Goal: Task Accomplishment & Management: Complete application form

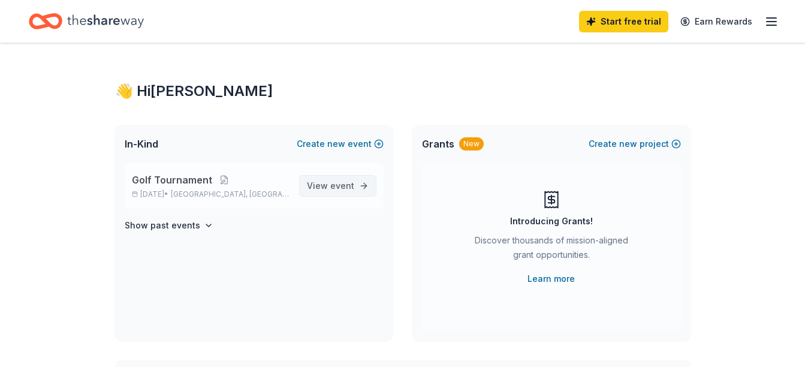
click at [318, 185] on span "View event" at bounding box center [330, 186] width 47 height 14
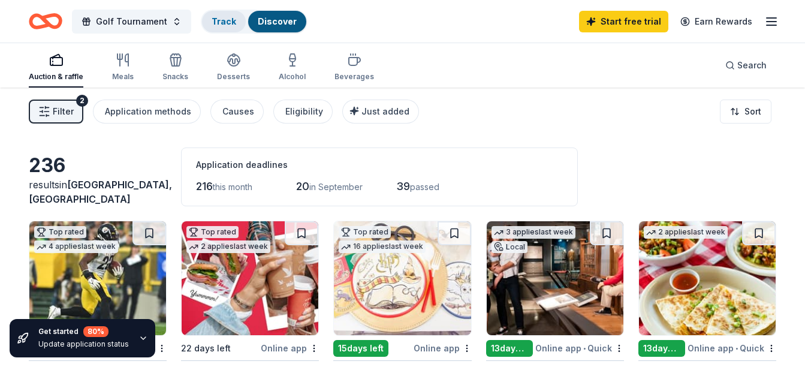
click at [221, 20] on link "Track" at bounding box center [224, 21] width 25 height 10
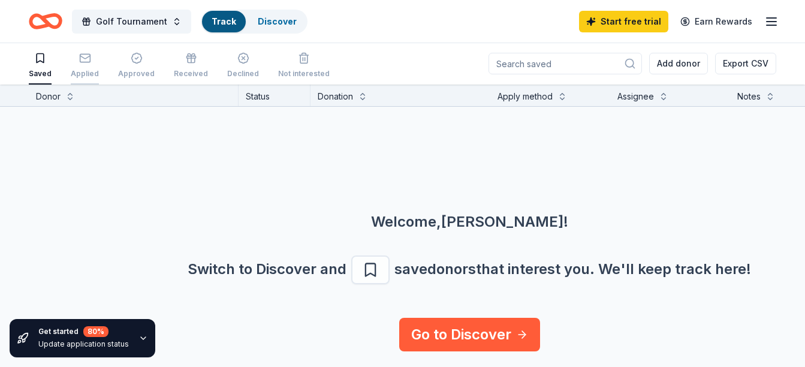
click at [87, 66] on div "Applied" at bounding box center [85, 65] width 28 height 26
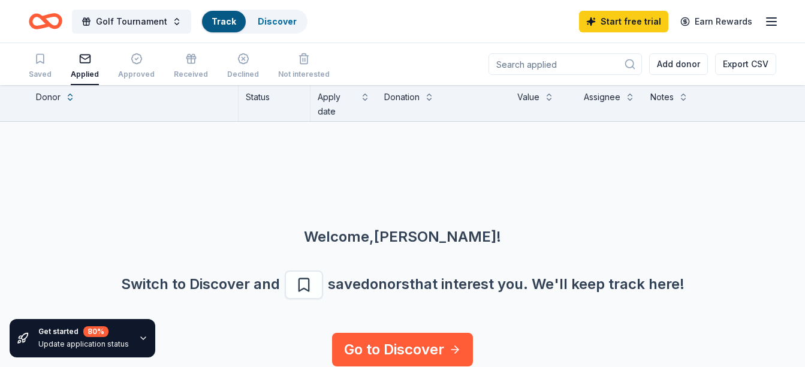
click at [80, 74] on div "Applied" at bounding box center [85, 75] width 28 height 10
click at [35, 71] on div "Saved" at bounding box center [40, 75] width 23 height 10
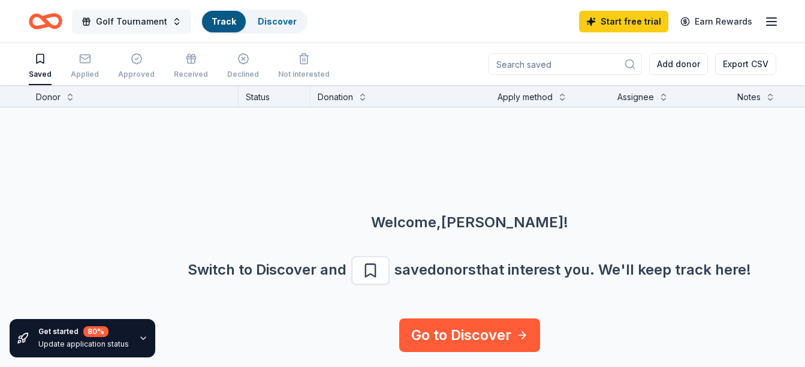
click at [107, 22] on span "Golf Tournament" at bounding box center [131, 21] width 71 height 14
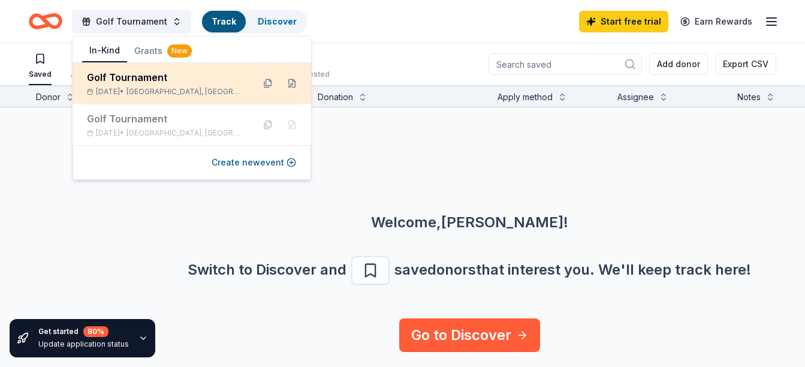
click at [122, 86] on div "Golf Tournament Sep 27, 2025 • Allentown, PA" at bounding box center [165, 83] width 157 height 26
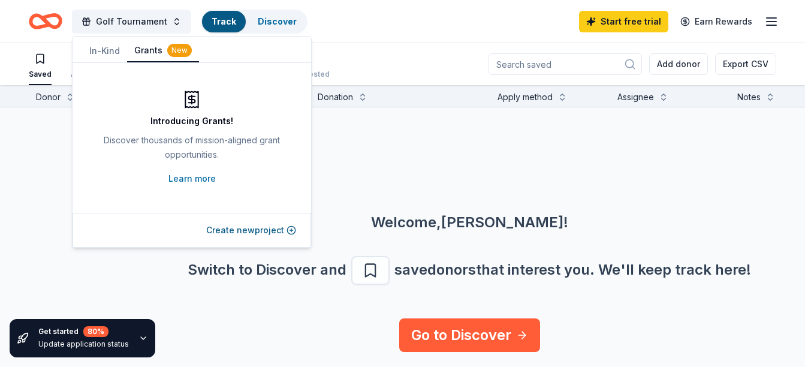
click at [140, 49] on button "Grants New" at bounding box center [163, 51] width 72 height 23
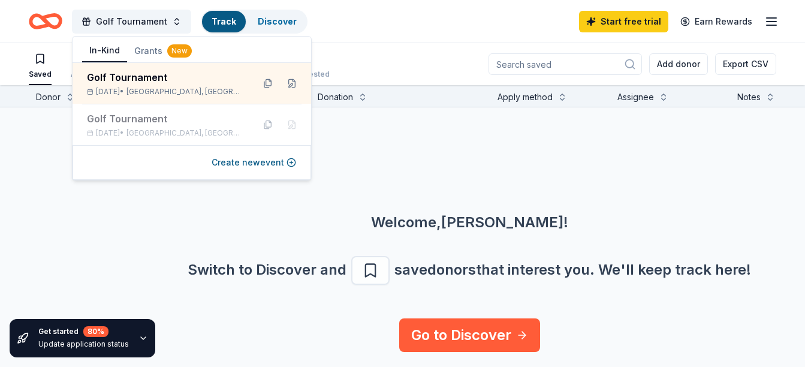
click at [105, 50] on button "In-Kind" at bounding box center [104, 51] width 45 height 23
click at [390, 62] on div "Saved Applied Approved Received Declined Not interested Add donor Export CSV" at bounding box center [403, 64] width 748 height 42
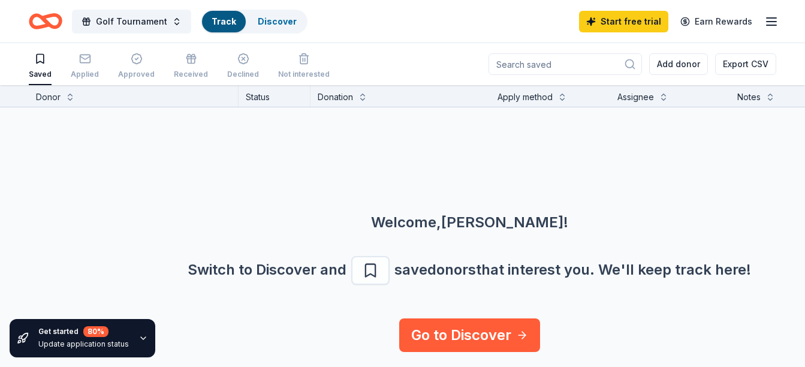
scroll to position [1, 0]
click at [86, 73] on div "Applied" at bounding box center [85, 74] width 28 height 10
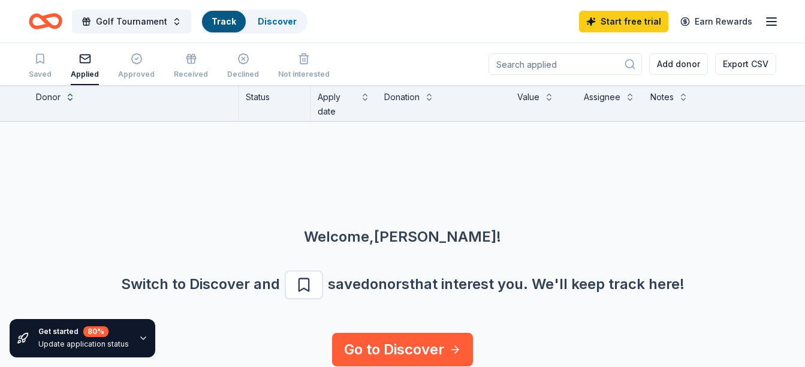
scroll to position [1, 0]
click at [527, 67] on input at bounding box center [566, 64] width 154 height 22
type input "weis"
click at [343, 52] on div "Saved Applied Approved Received Declined Not interested weis Add donor Export C…" at bounding box center [403, 64] width 748 height 42
click at [234, 74] on div "Declined" at bounding box center [243, 74] width 32 height 10
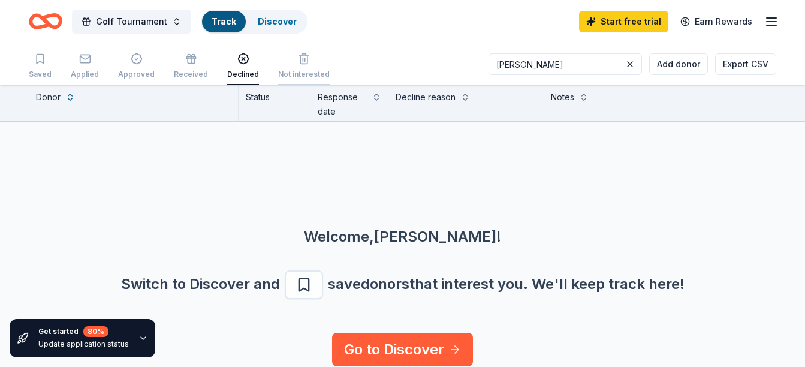
click at [279, 70] on div "Not interested" at bounding box center [304, 75] width 52 height 10
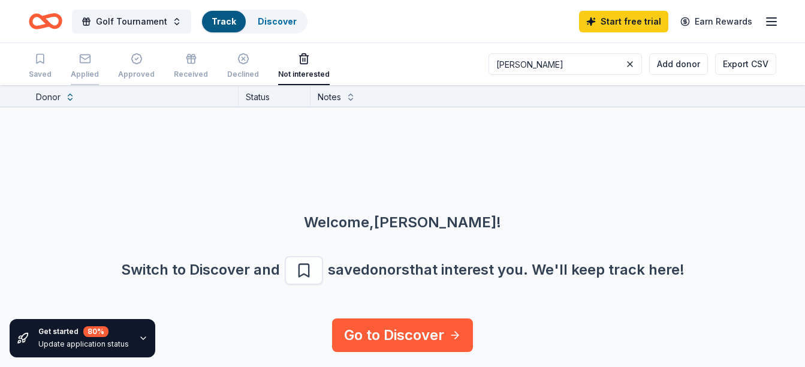
click at [85, 73] on div "Applied" at bounding box center [85, 75] width 28 height 10
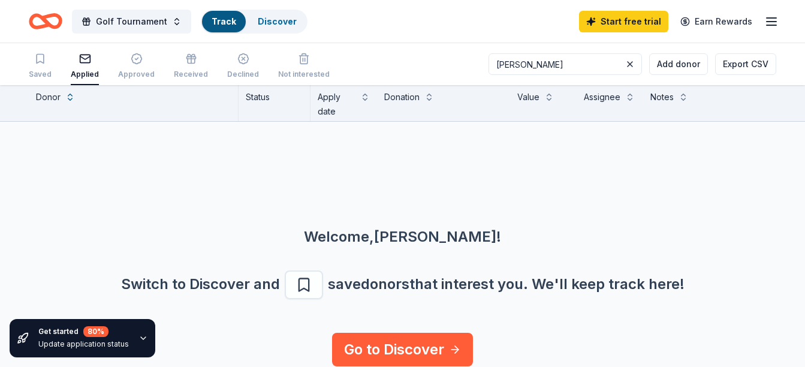
click at [194, 136] on div "Welcome, Nancy ! Switch to Discover and save donors that interest you. We ' ll …" at bounding box center [402, 227] width 805 height 211
click at [34, 62] on icon "button" at bounding box center [40, 59] width 12 height 12
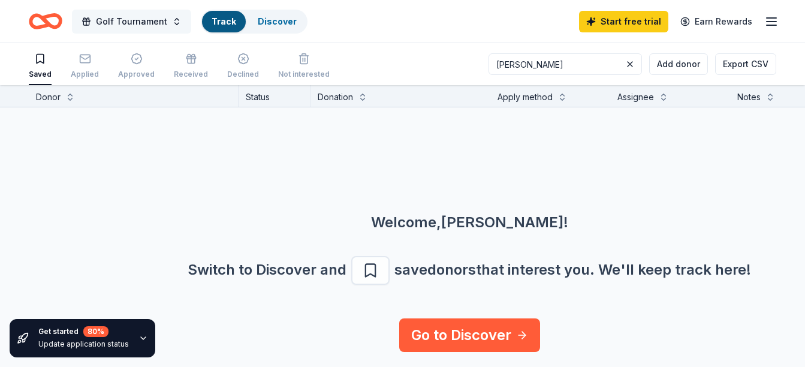
click at [115, 20] on span "Golf Tournament" at bounding box center [131, 21] width 71 height 14
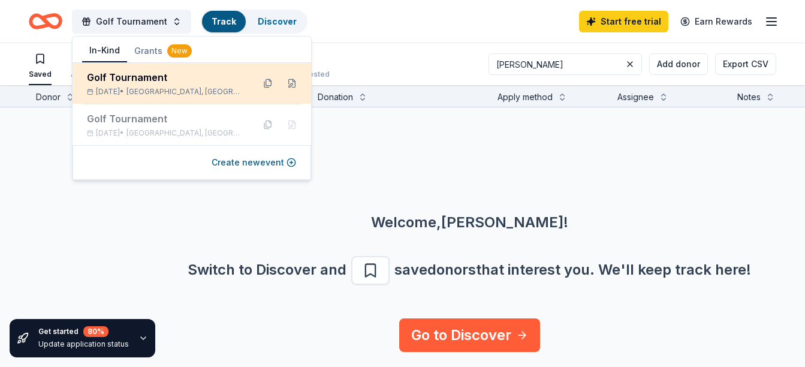
click at [130, 74] on div "Golf Tournament" at bounding box center [165, 77] width 157 height 14
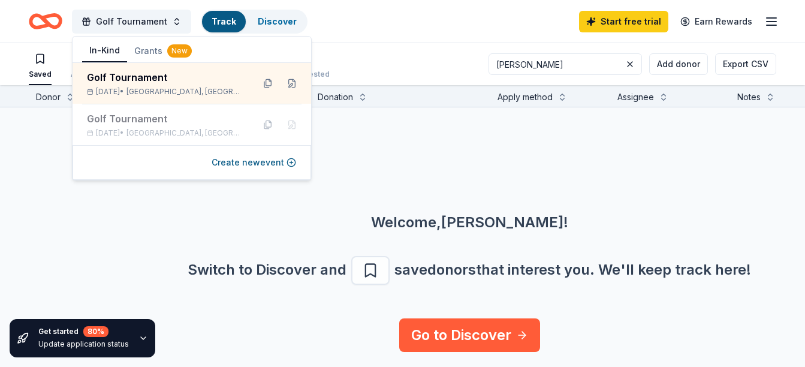
click at [362, 40] on div "Golf Tournament Track Discover Start free trial Earn Rewards" at bounding box center [402, 21] width 805 height 43
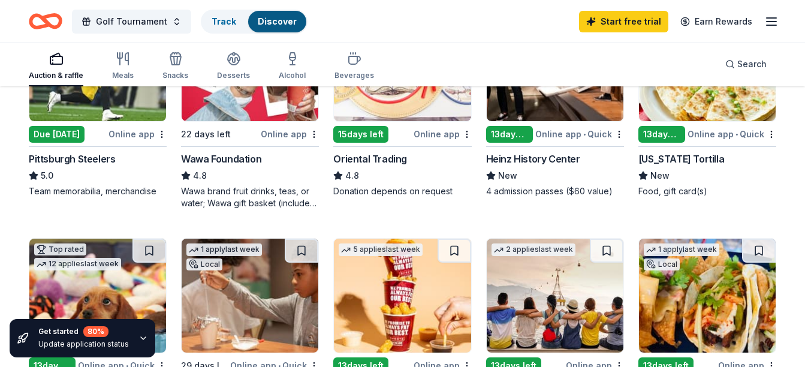
scroll to position [240, 0]
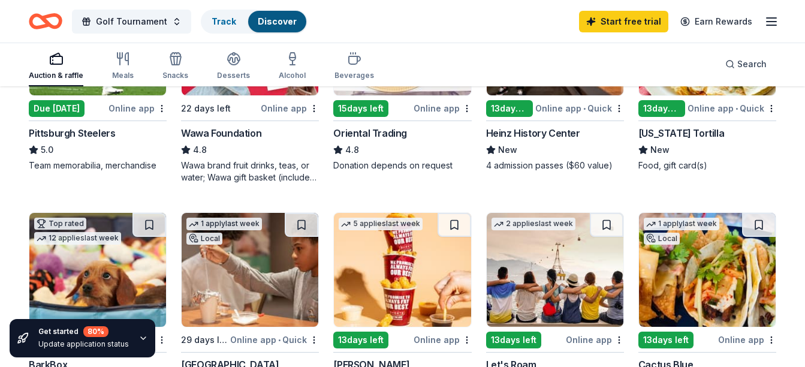
click at [219, 131] on div "Wawa Foundation" at bounding box center [221, 133] width 80 height 14
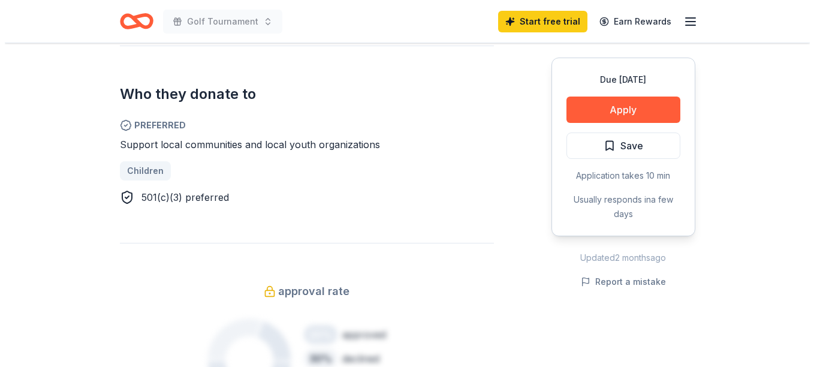
scroll to position [480, 0]
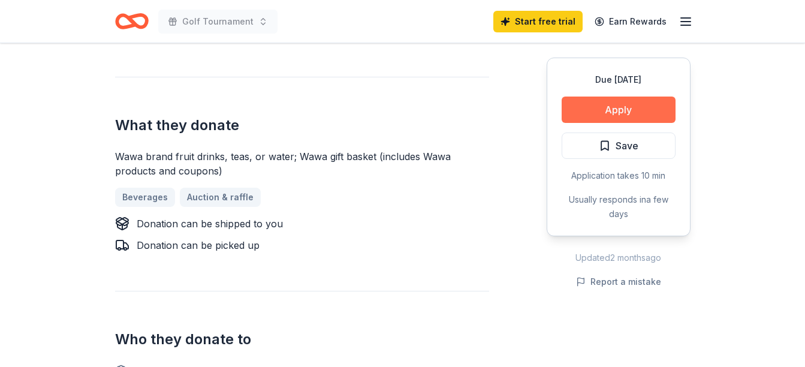
click at [604, 106] on button "Apply" at bounding box center [619, 110] width 114 height 26
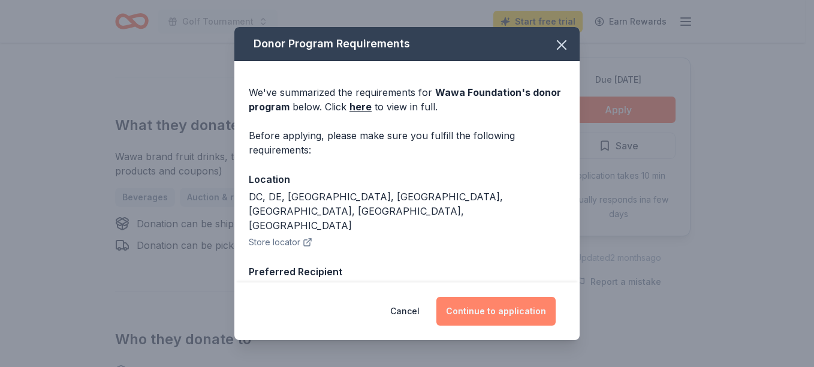
click at [481, 304] on button "Continue to application" at bounding box center [496, 311] width 119 height 29
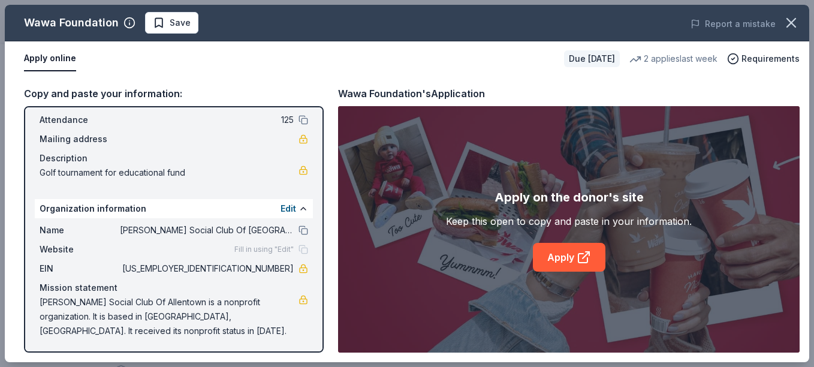
scroll to position [68, 0]
click at [563, 251] on link "Apply" at bounding box center [569, 257] width 73 height 29
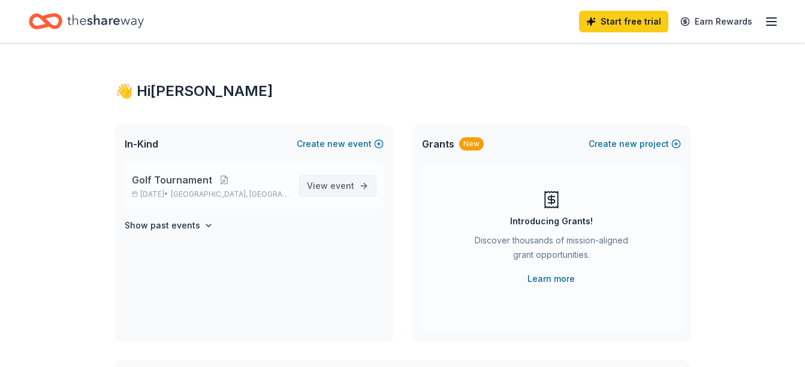
click at [322, 183] on span "View event" at bounding box center [330, 186] width 47 height 14
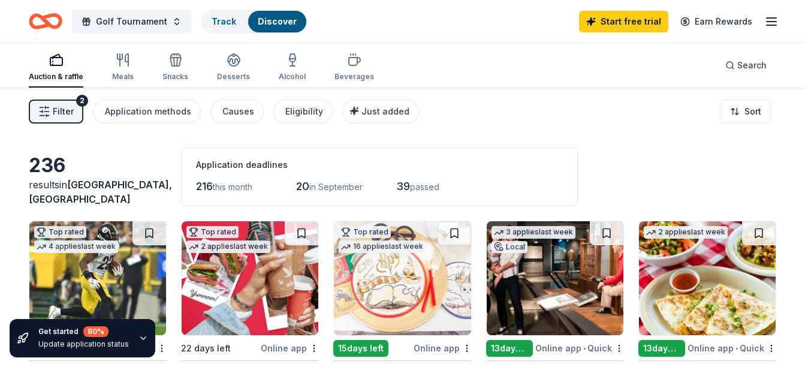
click at [74, 107] on button "Filter 2" at bounding box center [56, 112] width 55 height 24
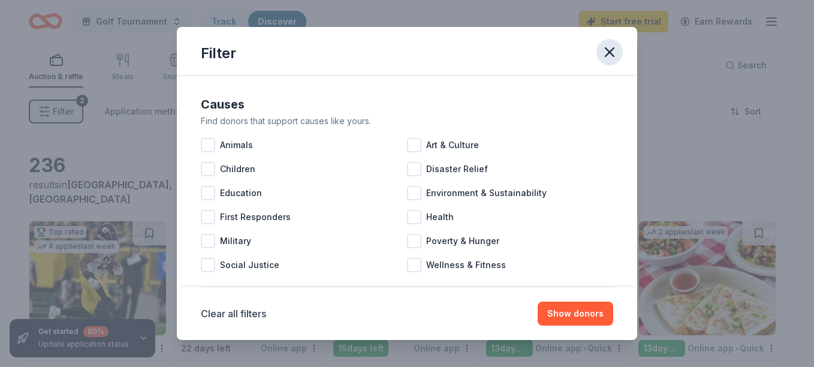
click at [612, 46] on icon "button" at bounding box center [609, 52] width 17 height 17
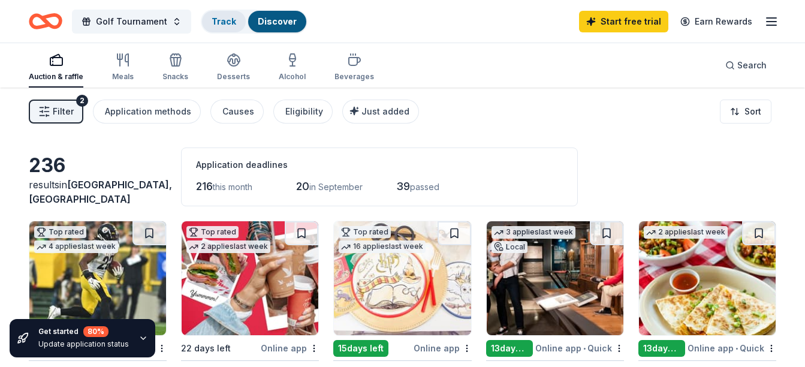
click at [229, 21] on link "Track" at bounding box center [224, 21] width 25 height 10
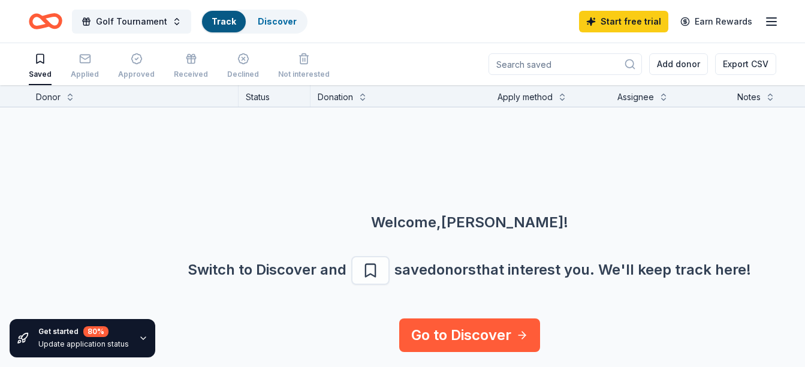
click at [767, 22] on icon "button" at bounding box center [772, 21] width 14 height 14
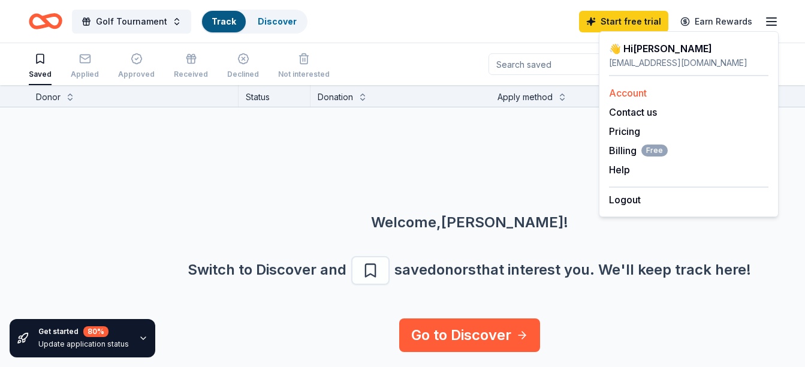
click at [627, 94] on link "Account" at bounding box center [628, 93] width 38 height 12
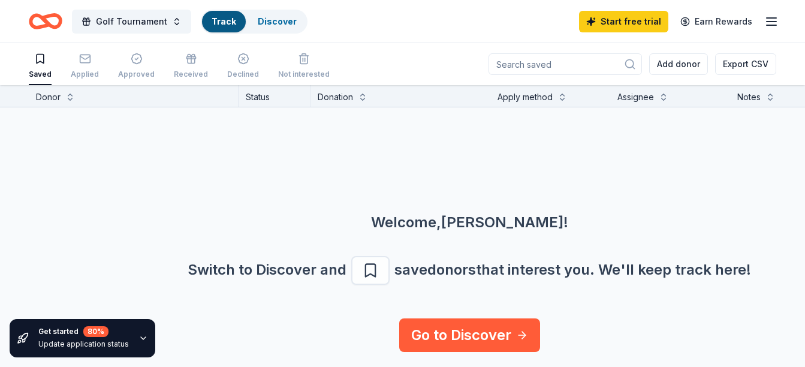
click at [535, 62] on input at bounding box center [566, 64] width 154 height 22
type input "Weis"
click at [770, 19] on icon "button" at bounding box center [772, 21] width 14 height 14
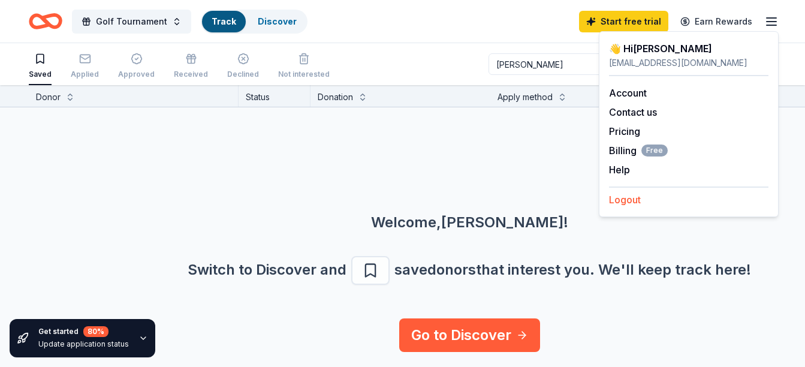
click at [624, 198] on button "Logout" at bounding box center [625, 199] width 32 height 14
